Goal: Find specific page/section: Find specific page/section

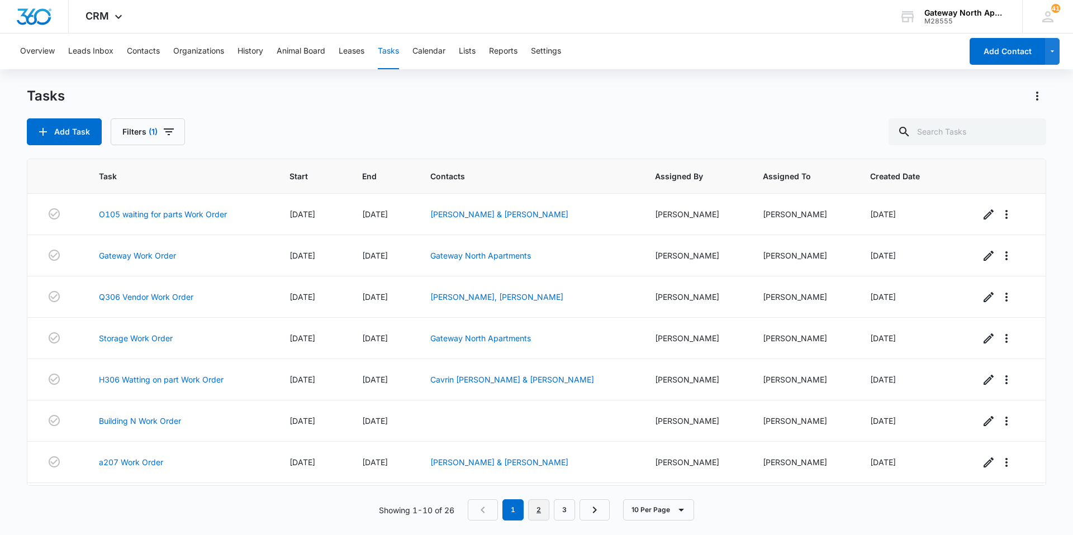
click at [544, 515] on link "2" at bounding box center [538, 510] width 21 height 21
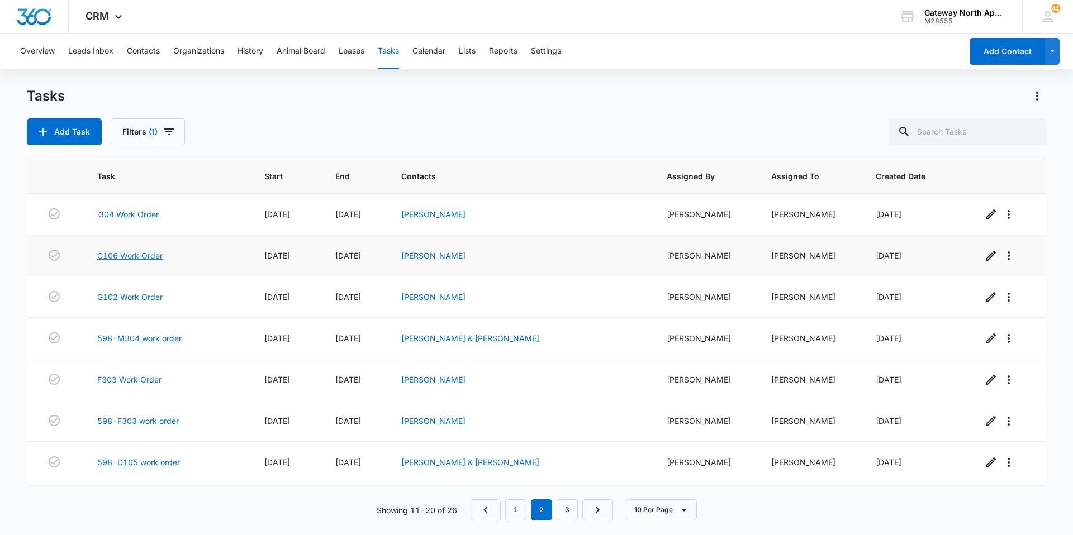
click at [141, 254] on link "C106 Work Order" at bounding box center [129, 256] width 65 height 12
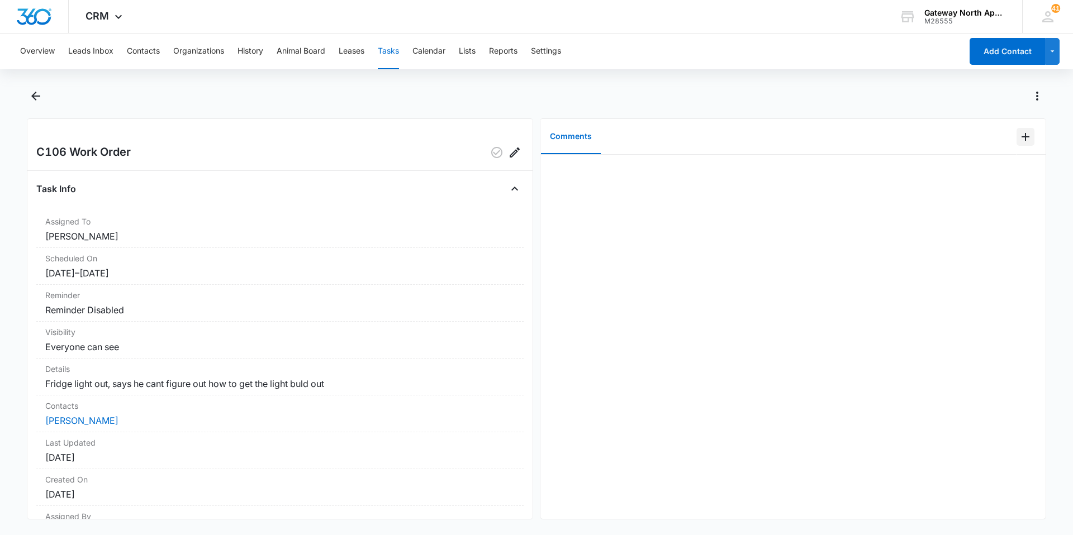
click at [1020, 139] on icon "Add Comment" at bounding box center [1025, 136] width 13 height 13
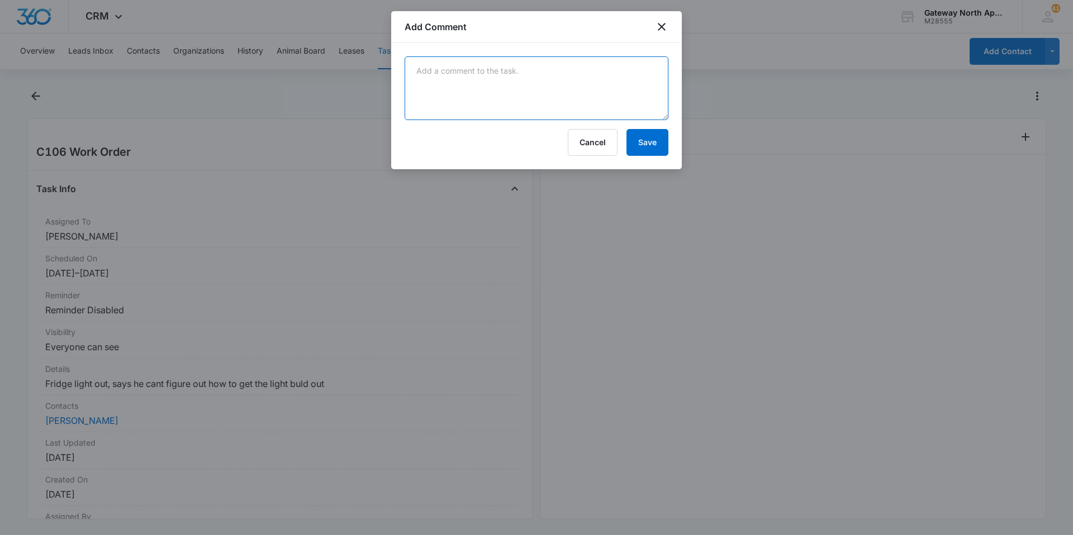
click at [569, 88] on textarea at bounding box center [537, 88] width 264 height 64
type textarea "CHANGED LIGHT BULB"
click at [641, 148] on button "Save" at bounding box center [647, 142] width 42 height 27
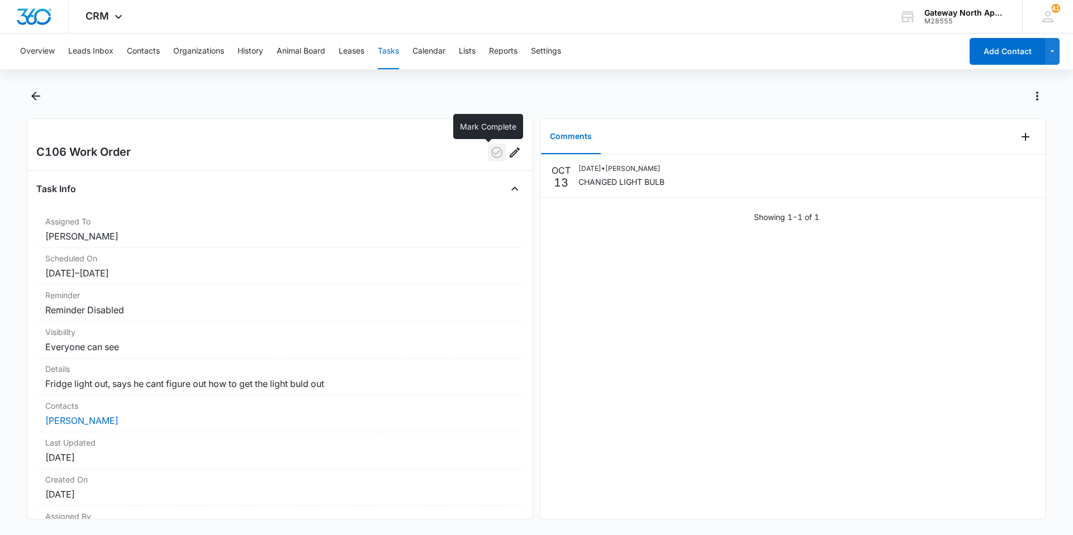
click at [493, 154] on icon "button" at bounding box center [496, 152] width 11 height 11
click at [382, 48] on button "Tasks" at bounding box center [388, 52] width 21 height 36
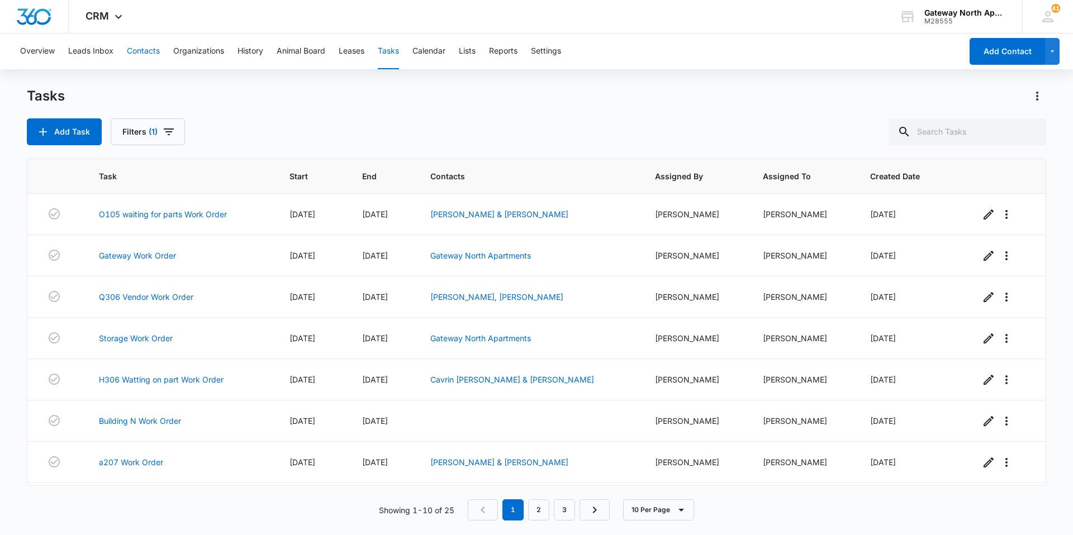
click at [130, 46] on button "Contacts" at bounding box center [143, 52] width 33 height 36
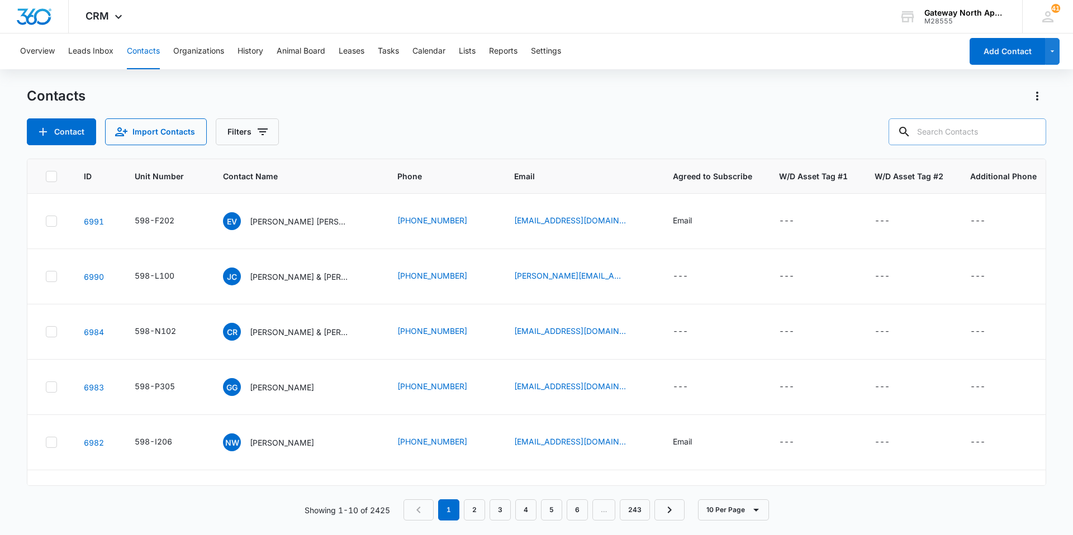
click at [984, 134] on input "text" at bounding box center [967, 131] width 158 height 27
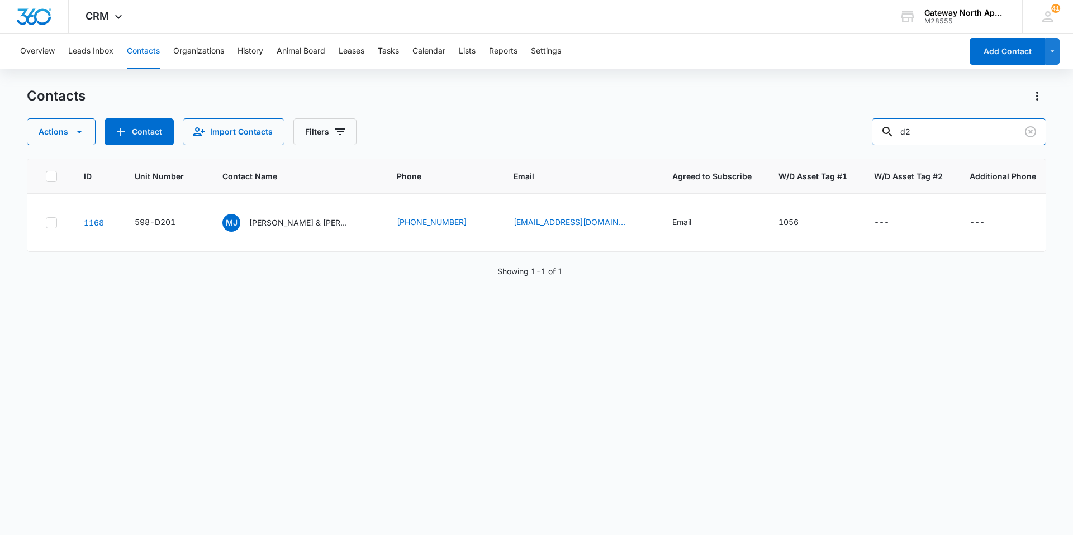
type input "d"
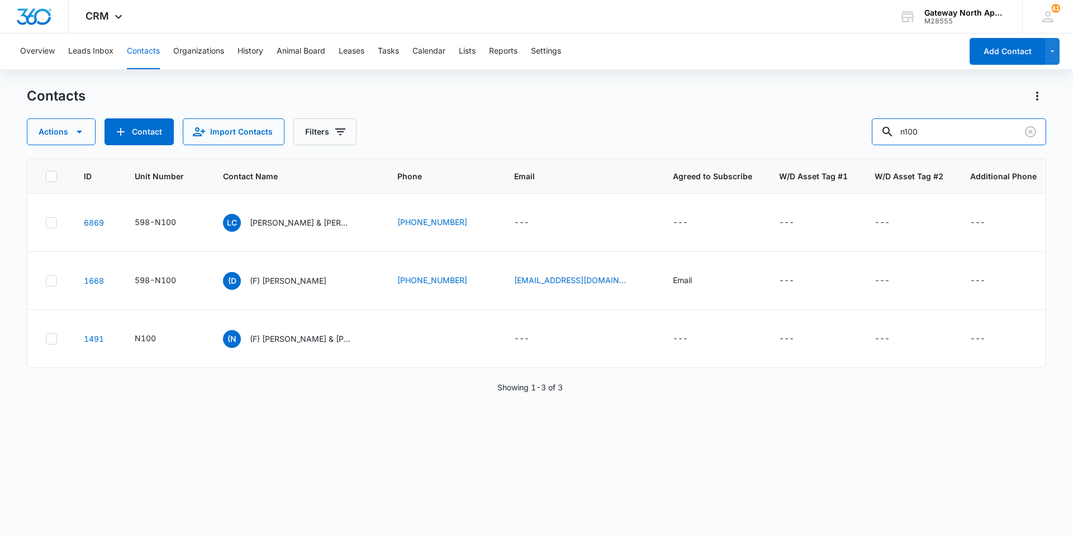
drag, startPoint x: 935, startPoint y: 126, endPoint x: 845, endPoint y: 125, distance: 90.0
click at [845, 125] on div "Actions Contact Import Contacts Filters n100" at bounding box center [536, 131] width 1019 height 27
type input "f202"
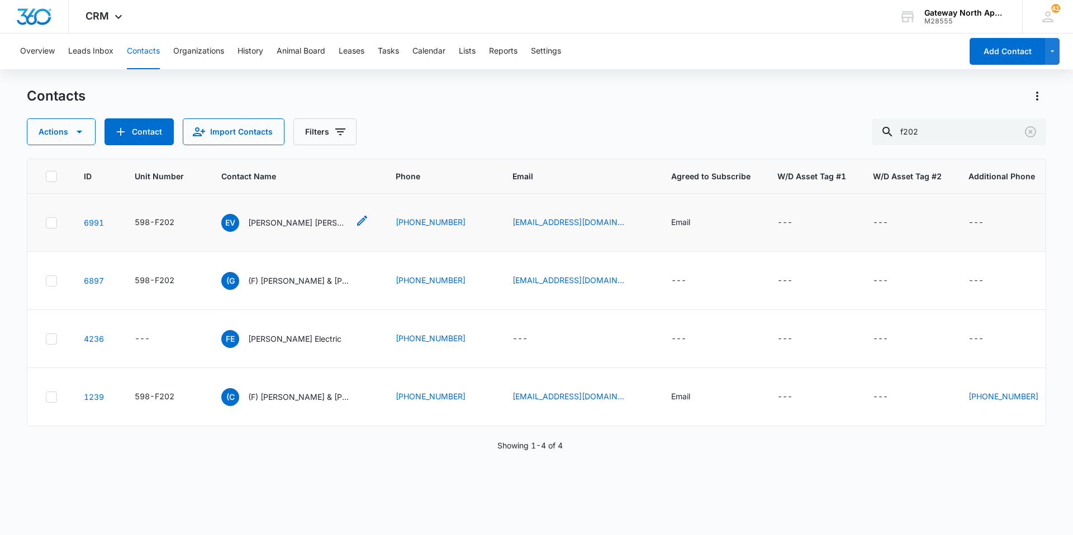
click at [276, 222] on p "[PERSON_NAME] [PERSON_NAME]" at bounding box center [298, 223] width 101 height 12
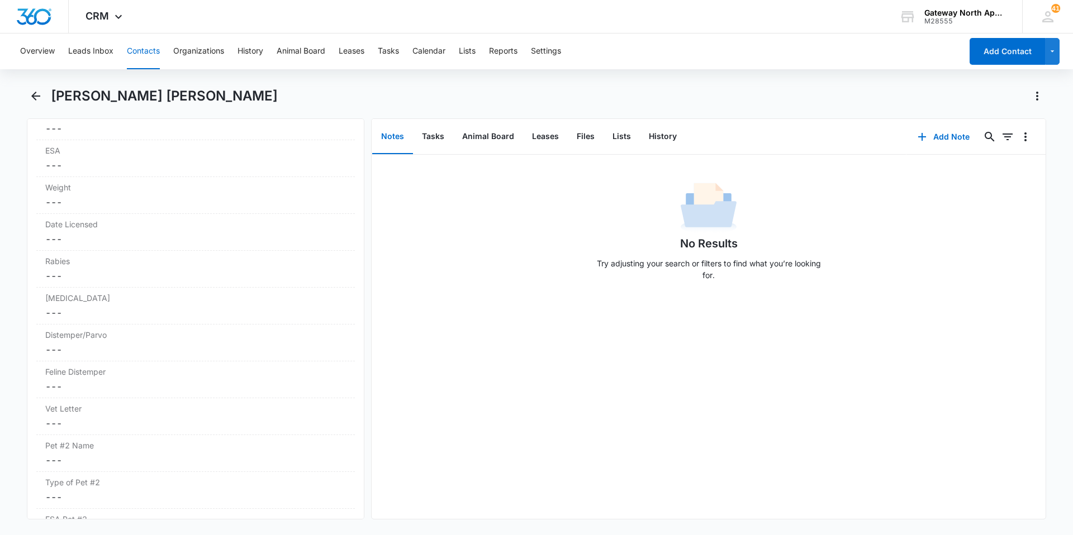
scroll to position [2347, 0]
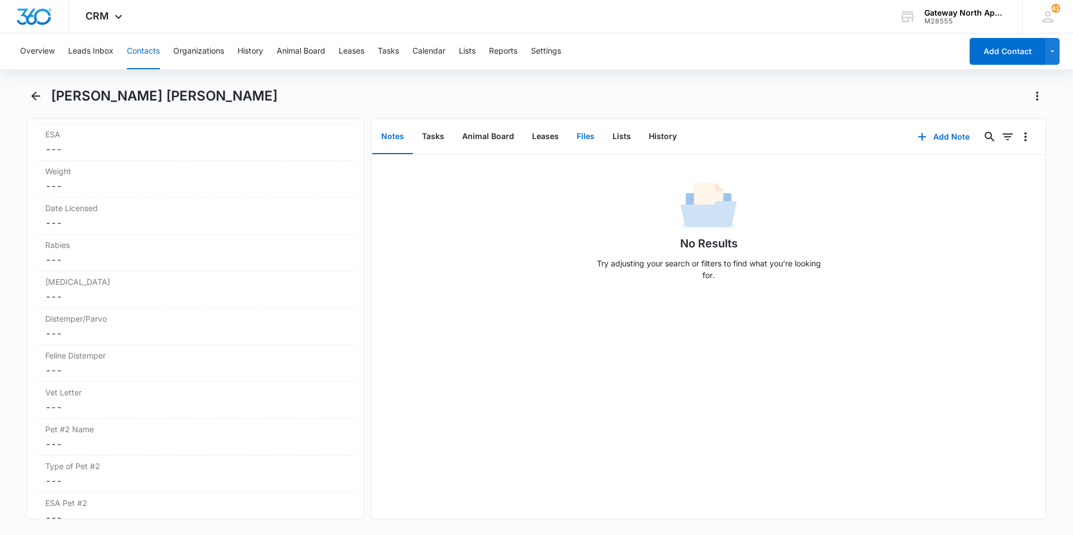
click at [600, 136] on button "Files" at bounding box center [586, 137] width 36 height 35
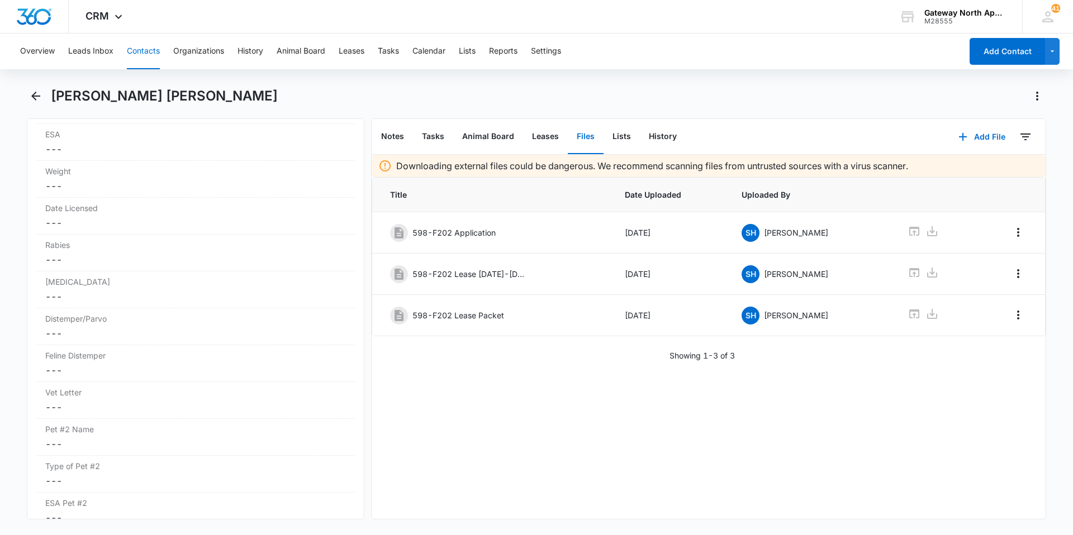
click at [142, 43] on button "Contacts" at bounding box center [143, 52] width 33 height 36
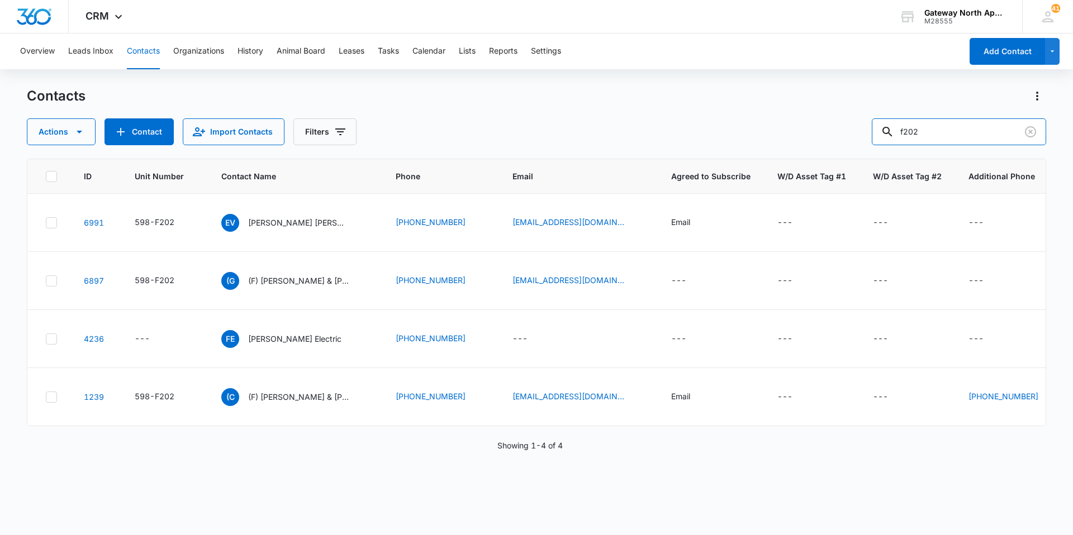
drag, startPoint x: 934, startPoint y: 127, endPoint x: 815, endPoint y: 136, distance: 119.9
click at [815, 136] on div "Actions Contact Import Contacts Filters f202" at bounding box center [536, 131] width 1019 height 27
type input "p305"
click at [283, 226] on p "[PERSON_NAME]" at bounding box center [281, 223] width 64 height 12
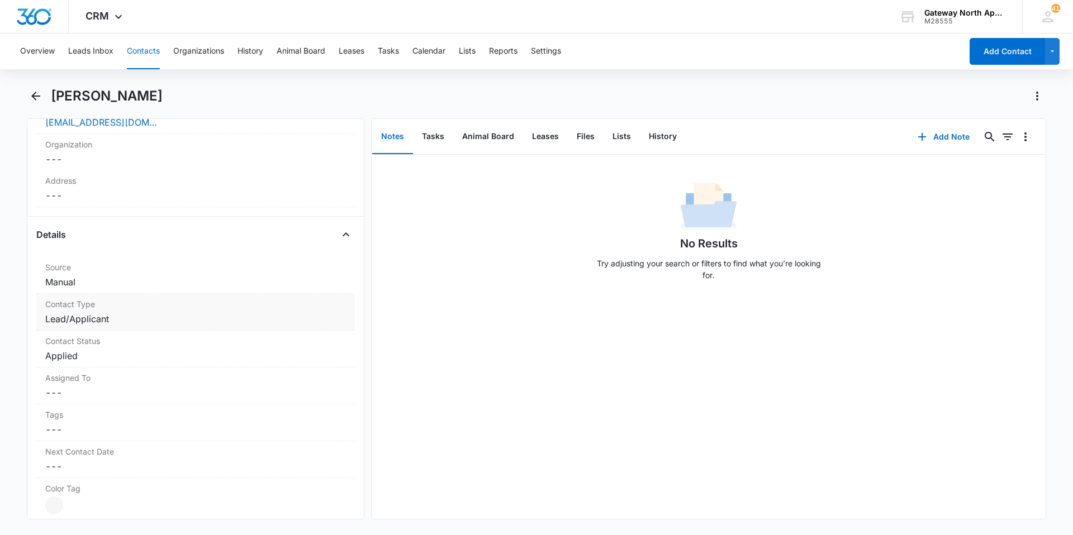
scroll to position [335, 0]
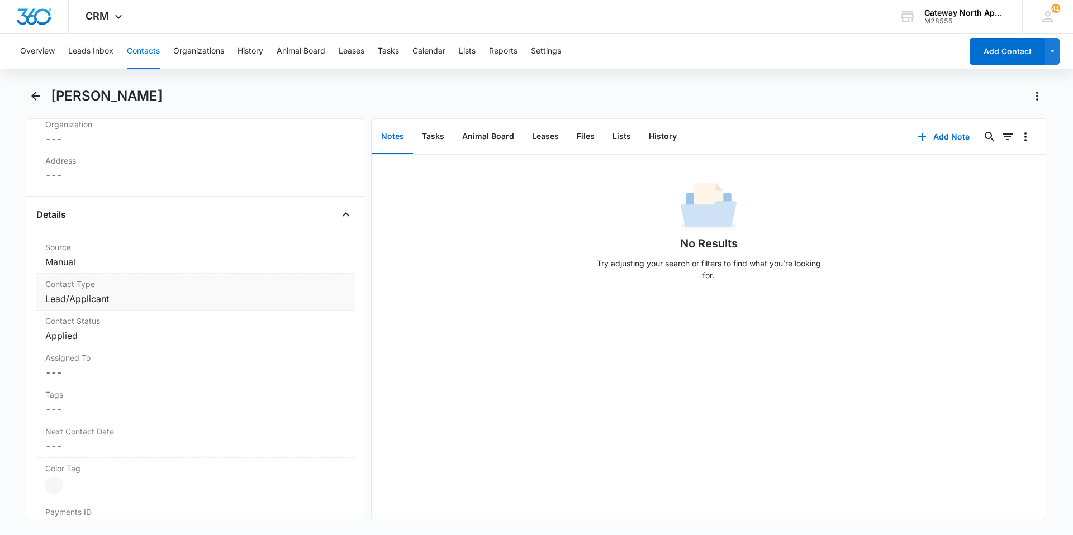
click at [177, 299] on dd "Cancel Save Changes Lead/Applicant" at bounding box center [195, 298] width 301 height 13
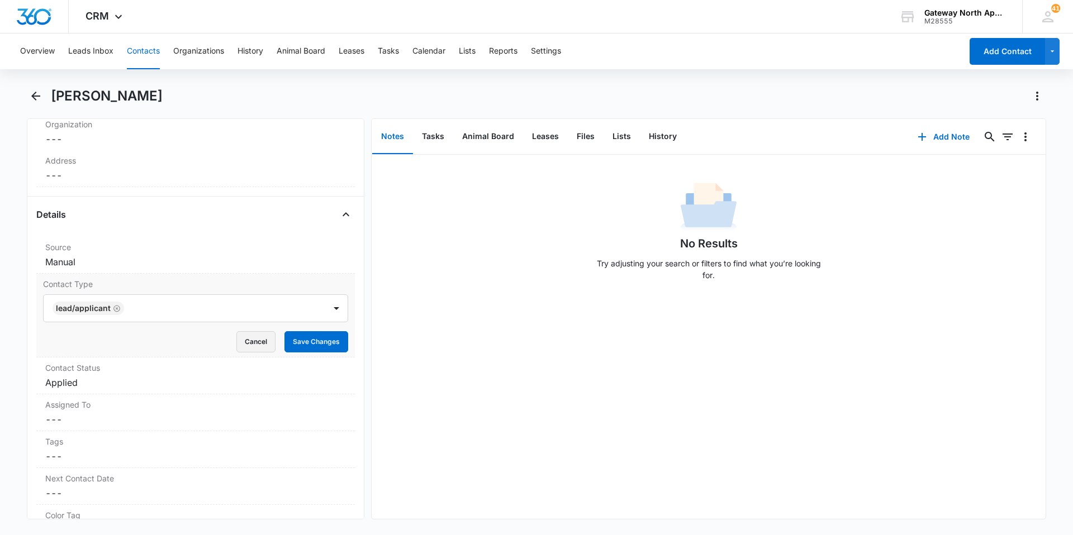
click at [245, 338] on button "Cancel" at bounding box center [255, 341] width 39 height 21
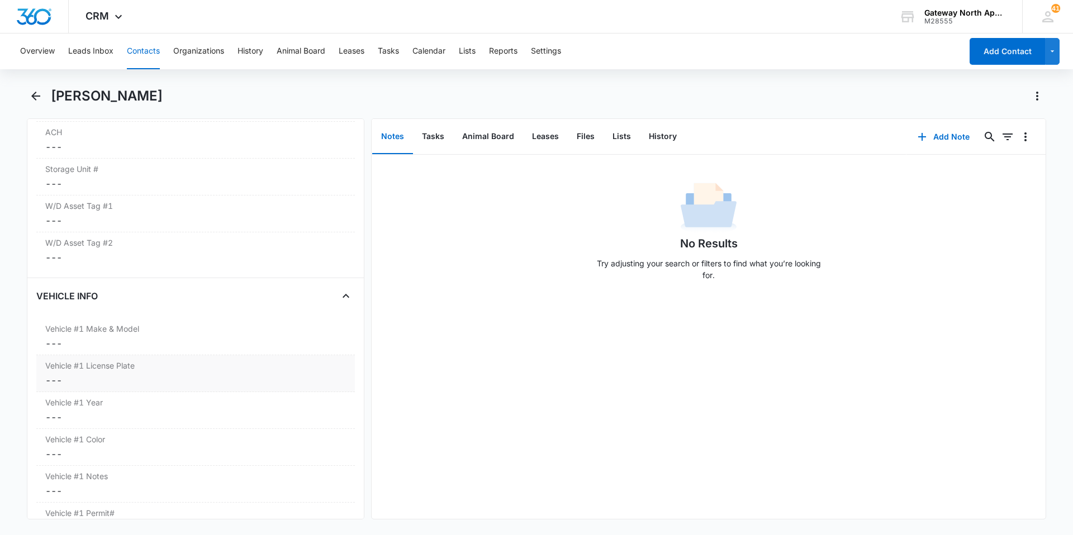
scroll to position [1564, 0]
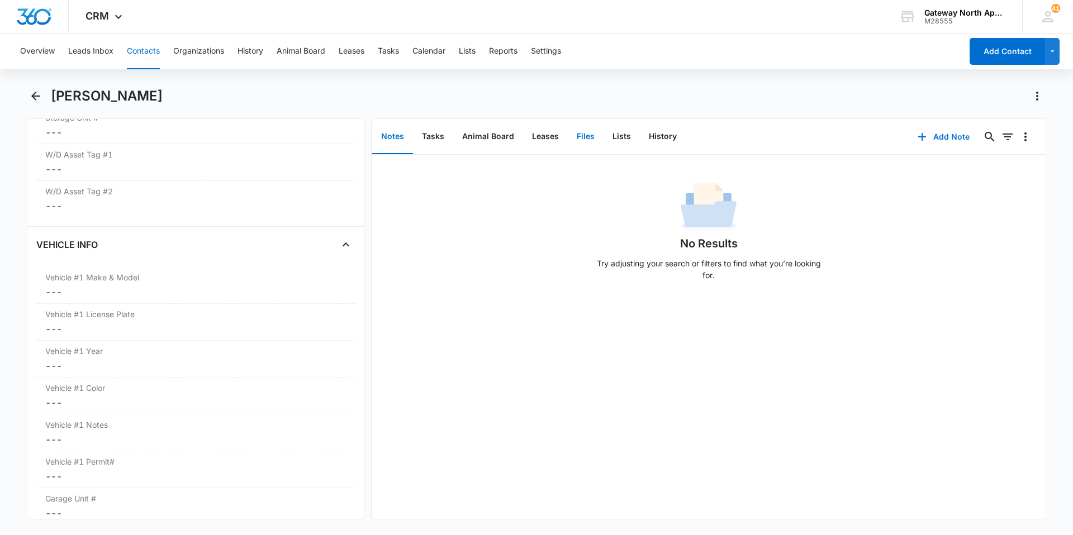
click at [587, 131] on button "Files" at bounding box center [586, 137] width 36 height 35
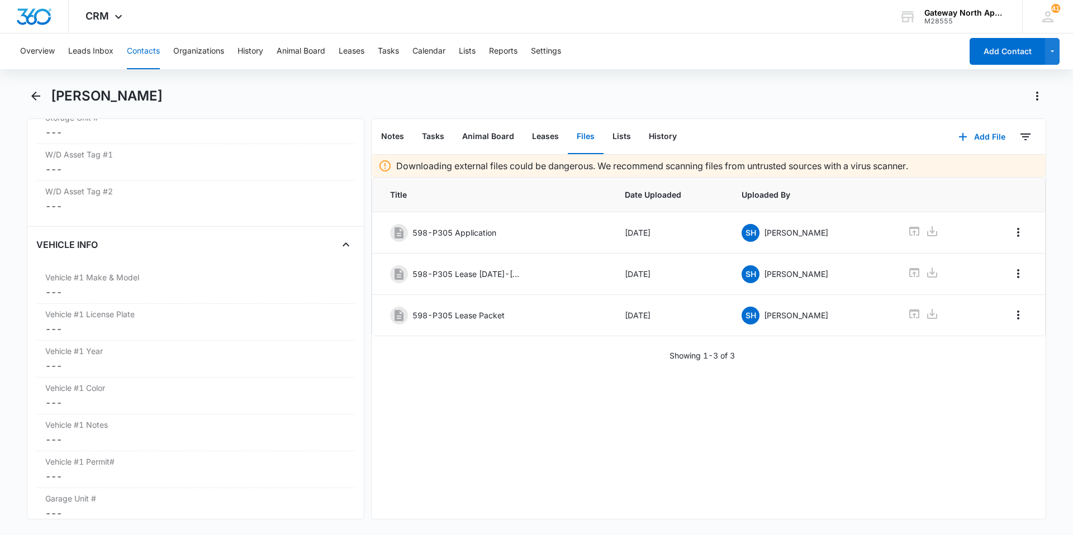
click at [144, 50] on button "Contacts" at bounding box center [143, 52] width 33 height 36
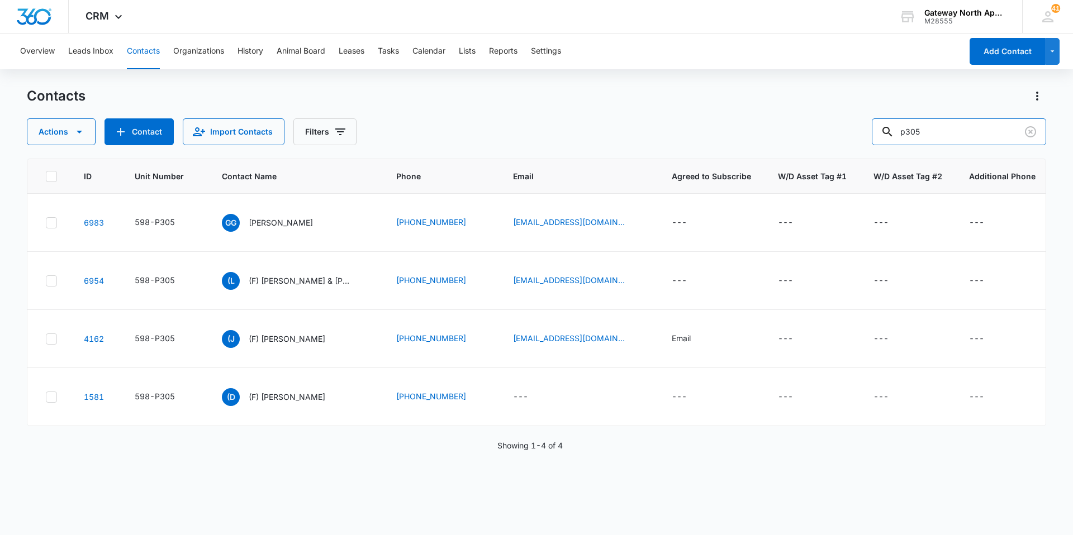
drag, startPoint x: 947, startPoint y: 134, endPoint x: 850, endPoint y: 137, distance: 97.3
click at [852, 137] on div "Actions Contact Import Contacts Filters p305" at bounding box center [536, 131] width 1019 height 27
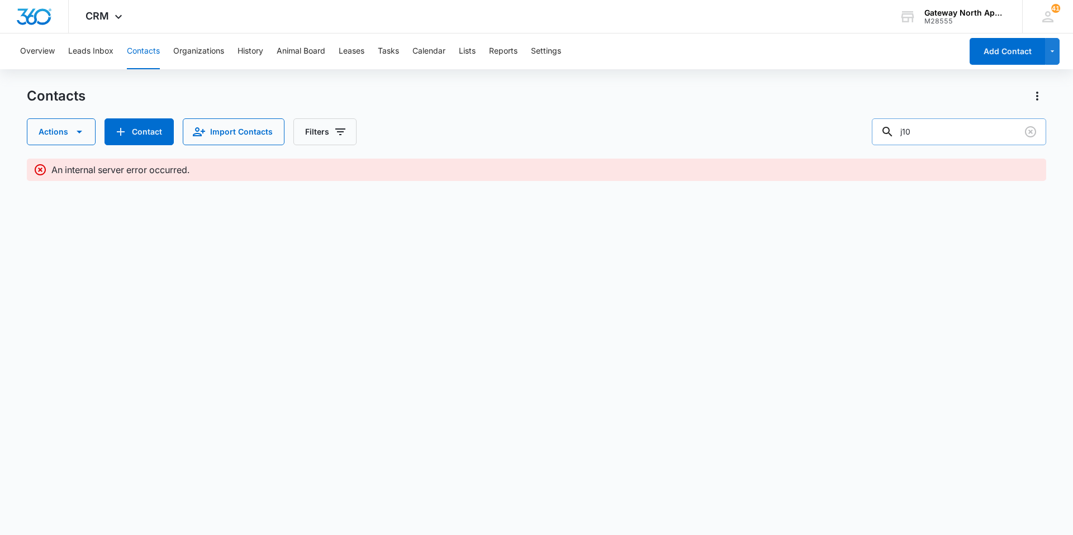
type input "j102"
click at [191, 47] on button "Organizations" at bounding box center [198, 52] width 51 height 36
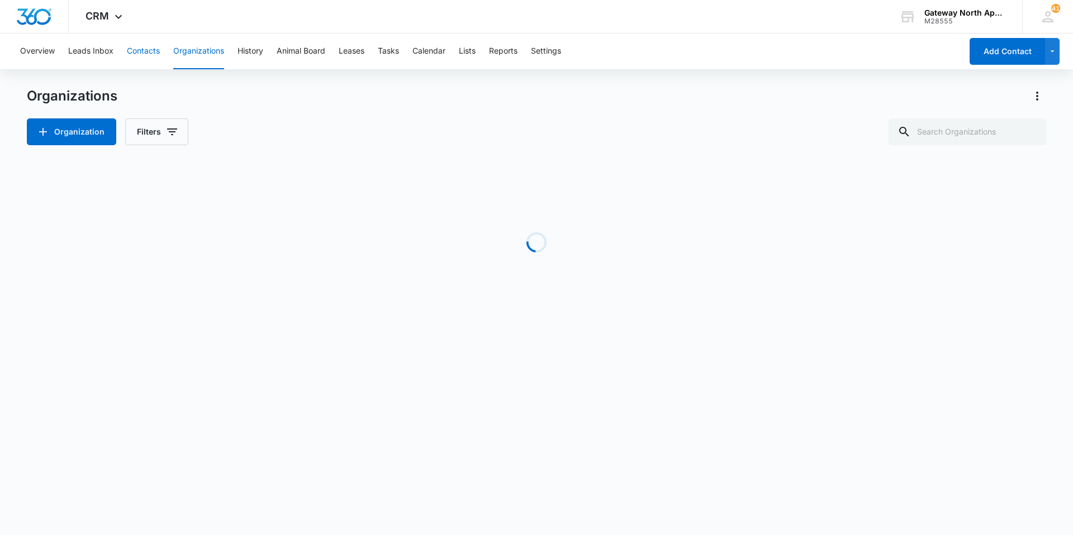
click at [142, 46] on button "Contacts" at bounding box center [143, 52] width 33 height 36
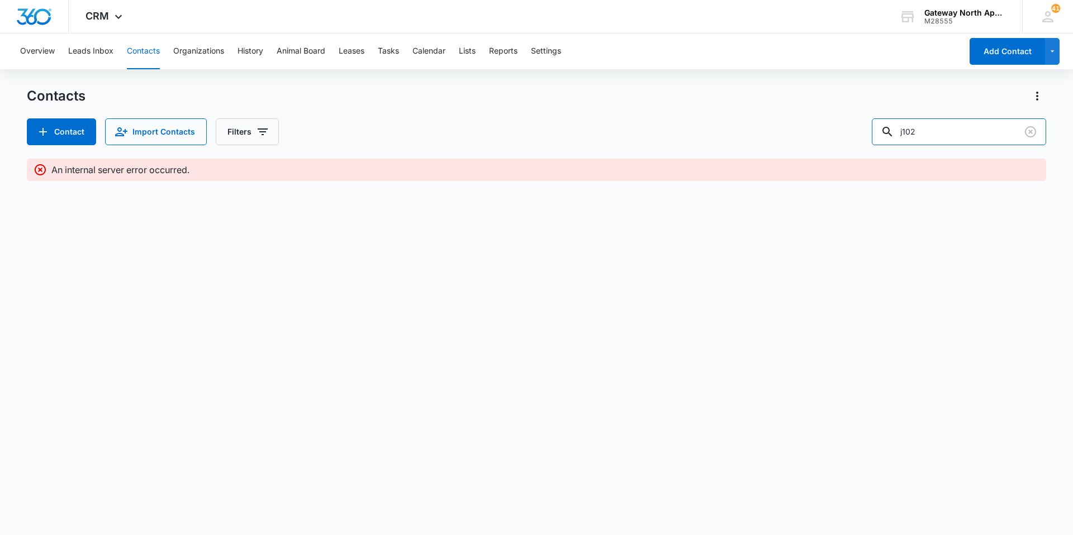
drag, startPoint x: 946, startPoint y: 131, endPoint x: 776, endPoint y: 132, distance: 169.9
click at [776, 132] on div "Contact Import Contacts Filters j102" at bounding box center [536, 131] width 1019 height 27
click at [174, 51] on button "Organizations" at bounding box center [198, 52] width 51 height 36
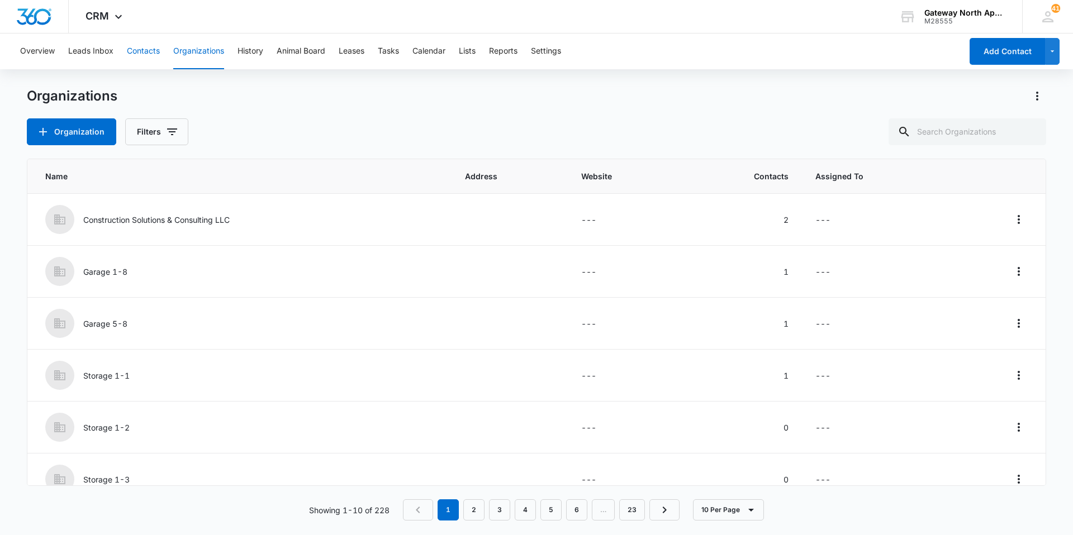
click at [139, 54] on button "Contacts" at bounding box center [143, 52] width 33 height 36
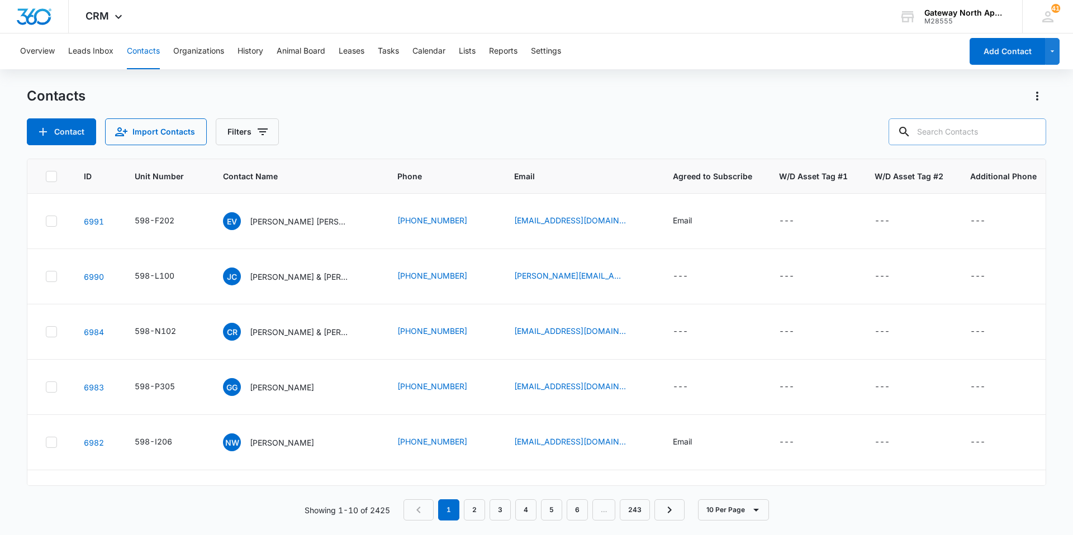
click at [945, 132] on input "text" at bounding box center [967, 131] width 158 height 27
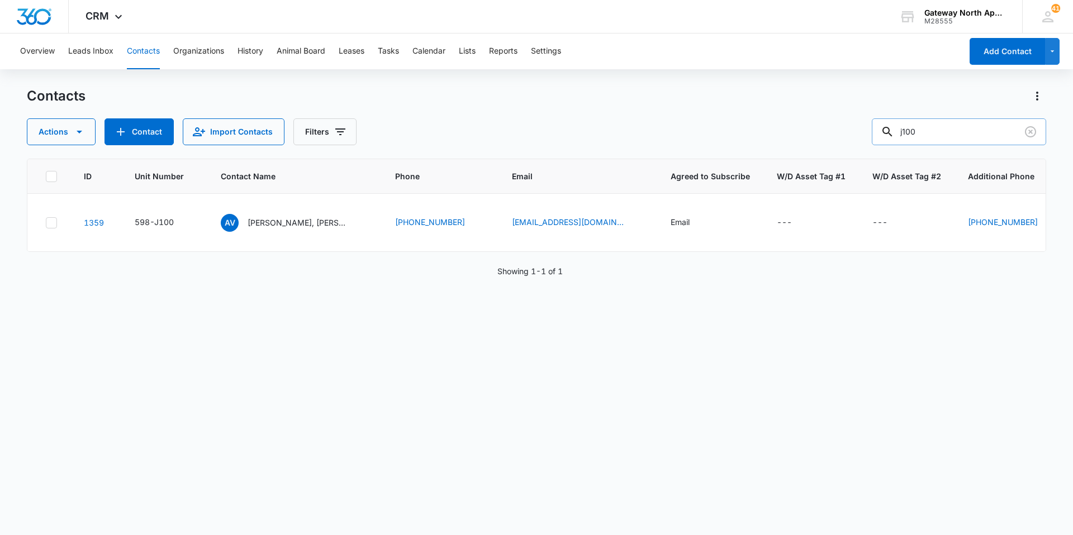
click at [938, 134] on input "j100" at bounding box center [959, 131] width 174 height 27
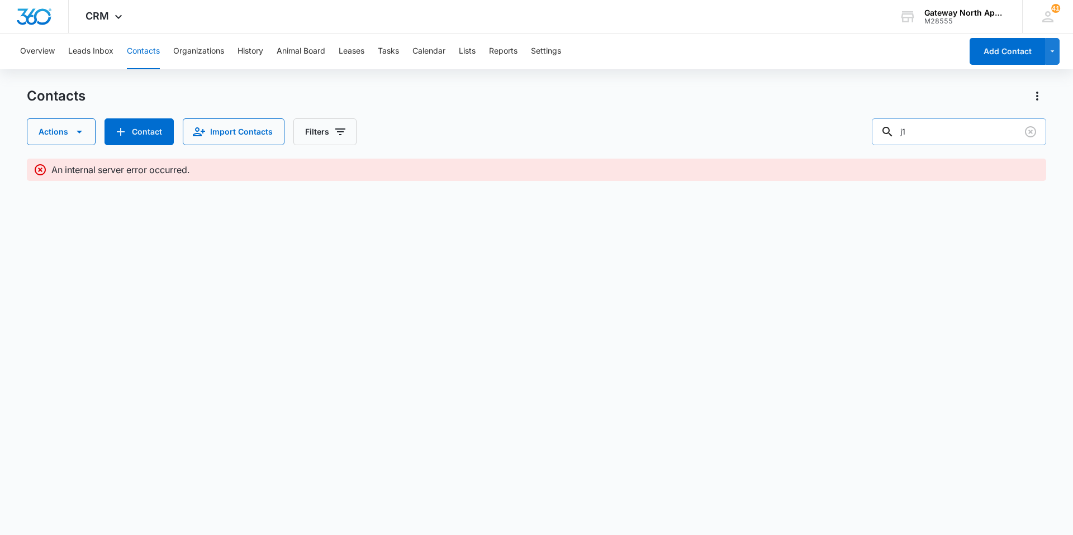
type input "j"
type input "[PERSON_NAME]"
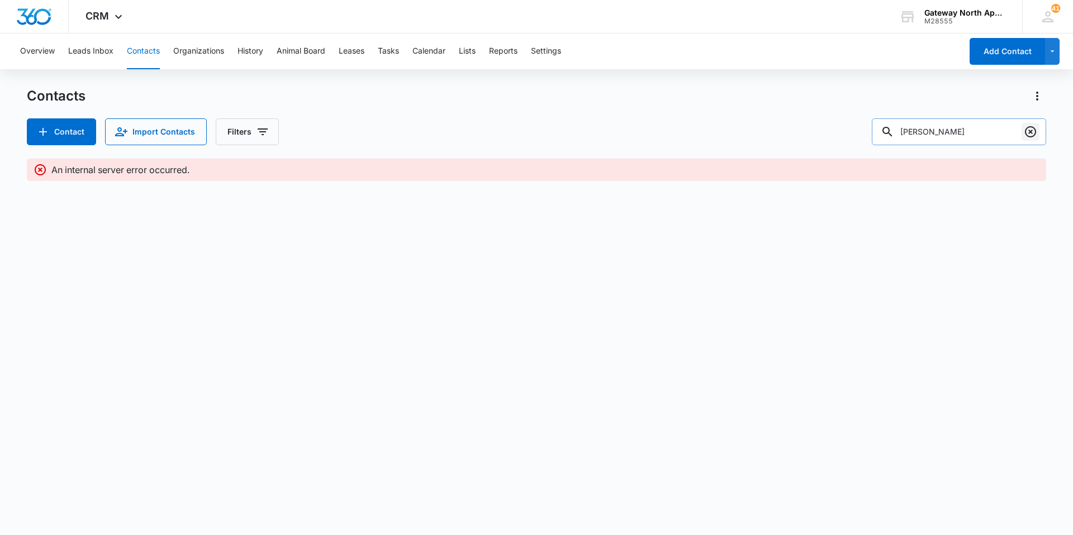
click at [1027, 137] on icon "Clear" at bounding box center [1030, 131] width 13 height 13
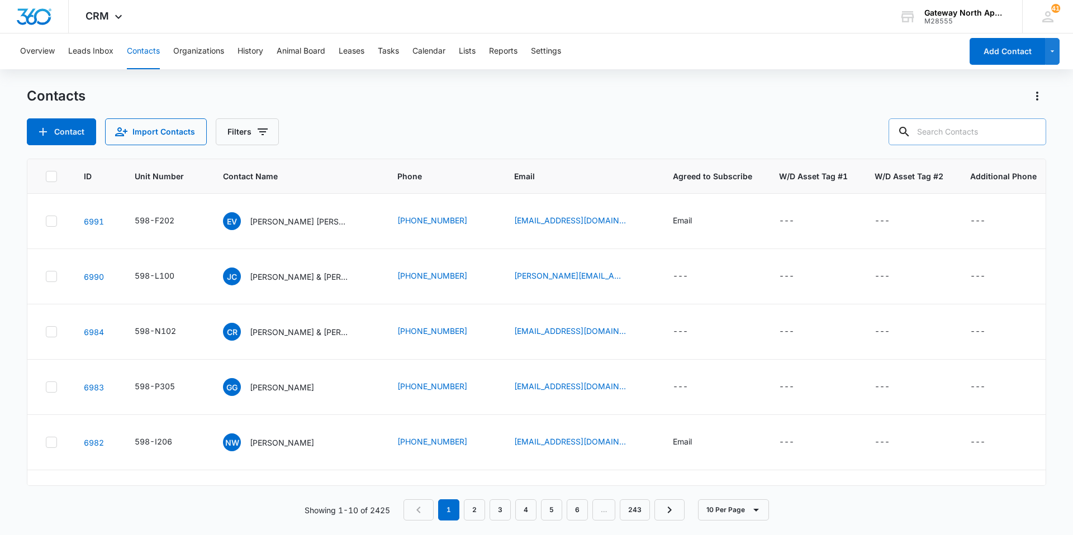
click at [913, 123] on div at bounding box center [904, 131] width 18 height 27
click at [930, 130] on input "text" at bounding box center [967, 131] width 158 height 27
type input "i100"
